Goal: Task Accomplishment & Management: Manage account settings

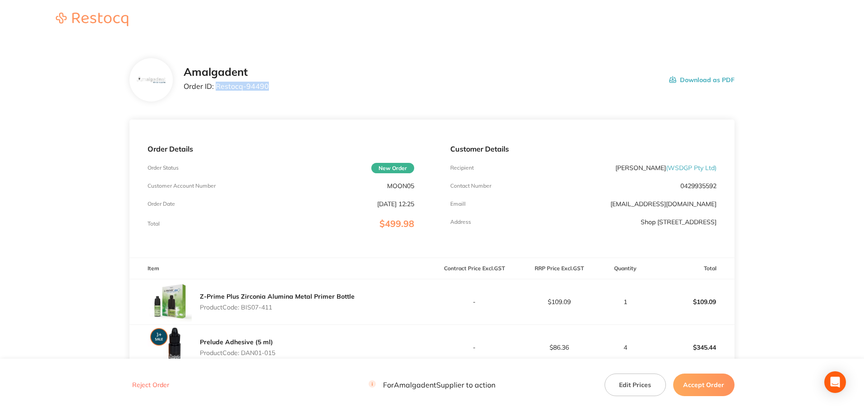
drag, startPoint x: 277, startPoint y: 90, endPoint x: 216, endPoint y: 84, distance: 61.6
click at [216, 84] on div "Amalgadent Order ID: Restocq- 94490 Download as PDF" at bounding box center [459, 80] width 551 height 28
copy p "Restocq- 94490"
click at [97, 149] on main "Amalgadent Order ID: Restocq- 94490 Download as PDF Order Details Order Status …" at bounding box center [432, 289] width 864 height 498
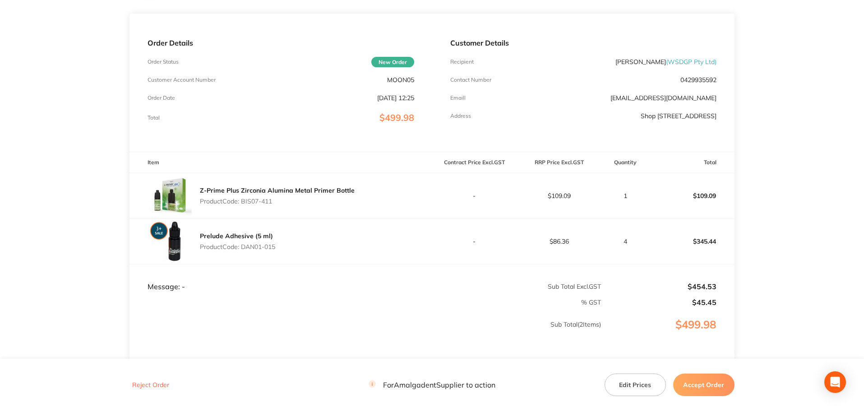
scroll to position [120, 0]
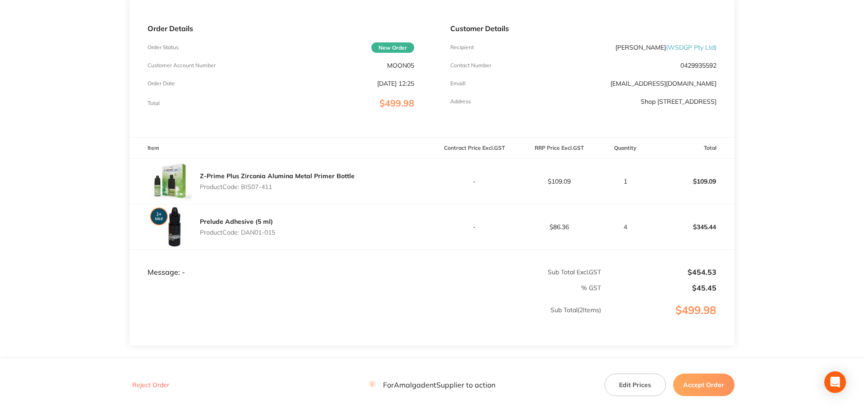
drag, startPoint x: 283, startPoint y: 188, endPoint x: 244, endPoint y: 186, distance: 39.3
click at [244, 186] on p "Product Code: BIS07-411" at bounding box center [277, 186] width 155 height 7
copy p "BIS07-411"
click at [70, 199] on main "Amalgadent Order ID: Restocq- 94490 Download as PDF Order Details Order Status …" at bounding box center [432, 169] width 864 height 498
drag, startPoint x: 278, startPoint y: 233, endPoint x: 244, endPoint y: 232, distance: 33.4
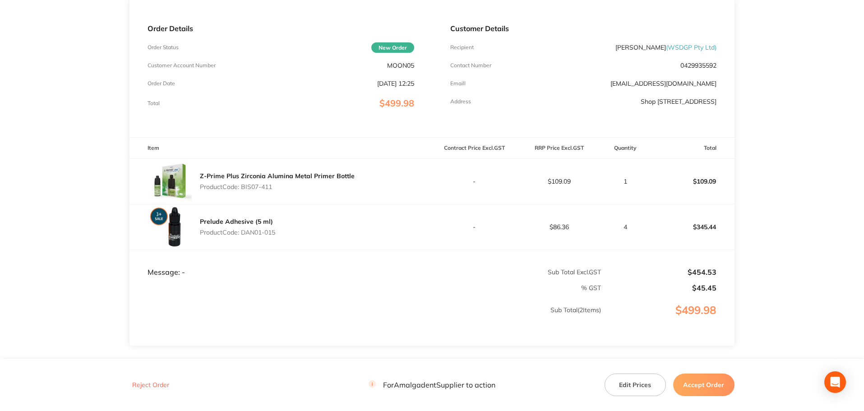
click at [244, 232] on div "Prelude Adhesive (5 ml) Product Code: DAN01-015" at bounding box center [280, 226] width 302 height 45
copy p "DAN01-015"
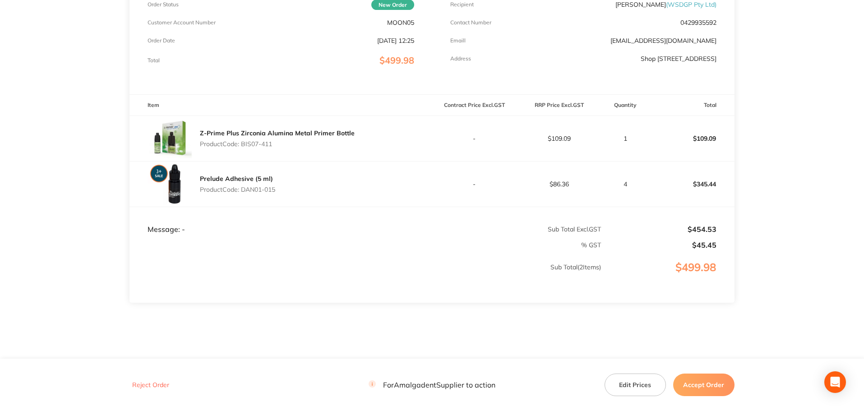
scroll to position [180, 0]
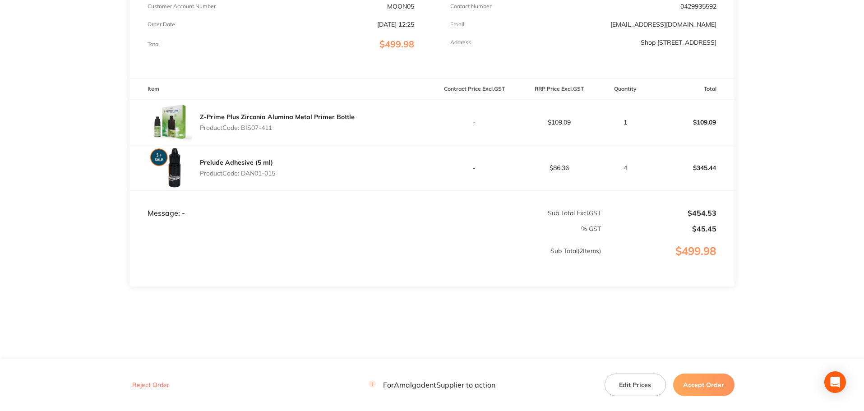
click at [655, 311] on section "Amalgadent Order ID: Restocq- 94490 Download as PDF Order Details Order Status …" at bounding box center [431, 110] width 605 height 498
drag, startPoint x: 709, startPoint y: 181, endPoint x: 769, endPoint y: 214, distance: 68.0
click at [712, 181] on td "$345.44" at bounding box center [692, 168] width 85 height 46
click at [709, 374] on button "Accept Order" at bounding box center [703, 385] width 61 height 23
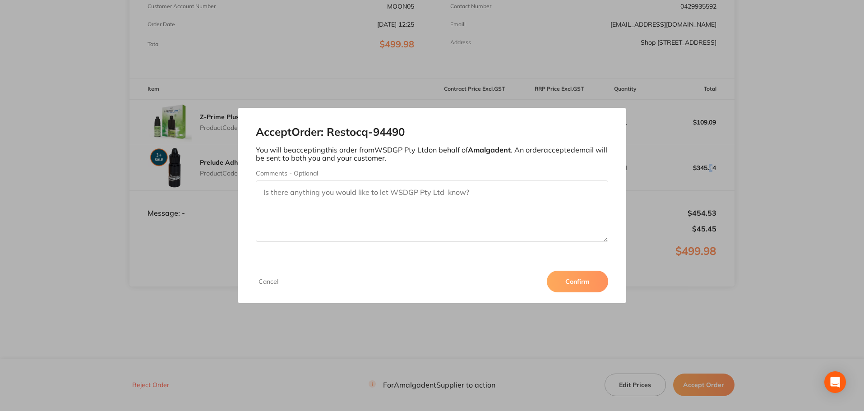
click at [580, 283] on button "Confirm" at bounding box center [577, 282] width 61 height 22
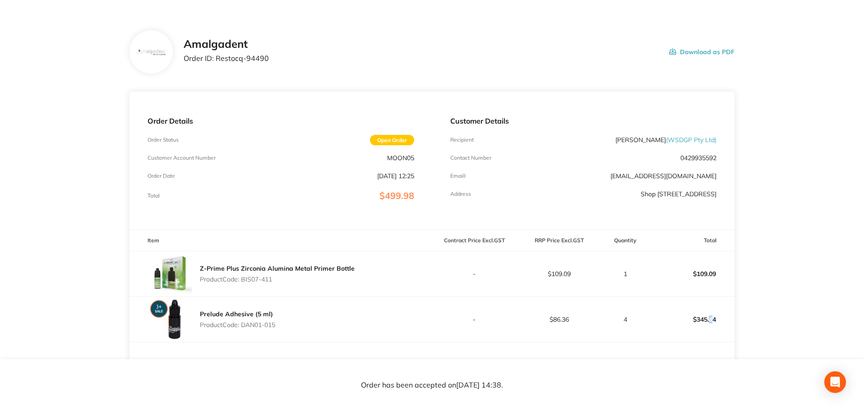
scroll to position [0, 0]
